Goal: Find specific page/section: Find specific page/section

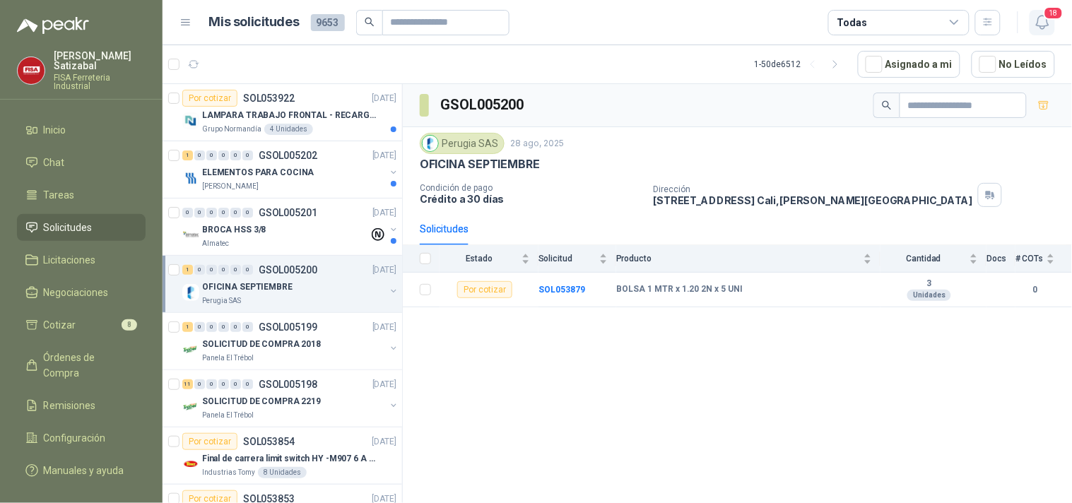
click at [1049, 21] on icon "button" at bounding box center [1043, 22] width 18 height 18
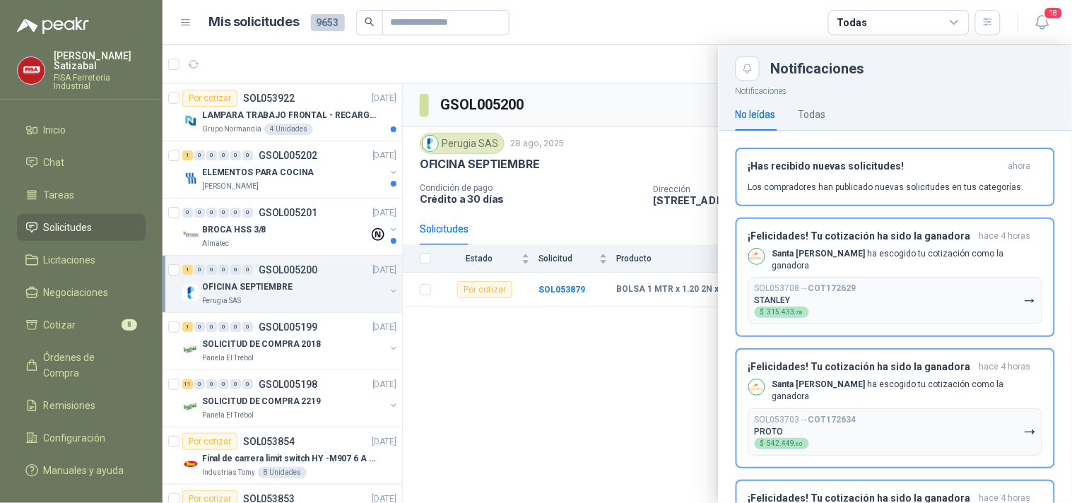
click at [657, 68] on div at bounding box center [617, 274] width 909 height 458
